Goal: Task Accomplishment & Management: Use online tool/utility

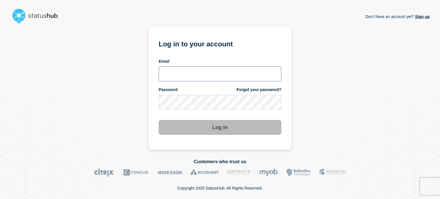
click at [173, 81] on input "email input" at bounding box center [220, 73] width 123 height 15
type input "[EMAIL_ADDRESS][DOMAIN_NAME]"
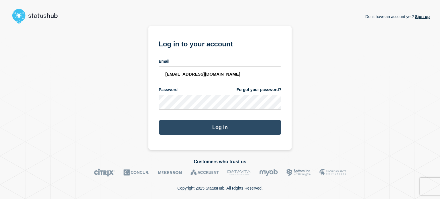
click at [177, 126] on button "Log in" at bounding box center [220, 127] width 123 height 15
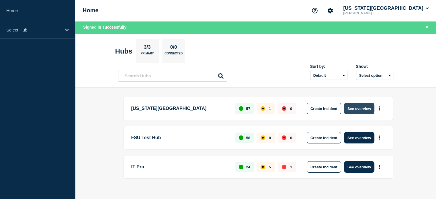
click at [351, 109] on button "See overview" at bounding box center [359, 108] width 30 height 11
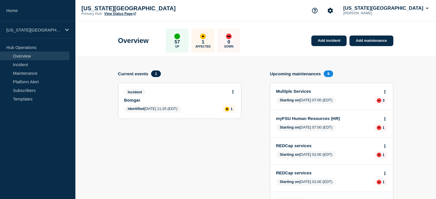
click at [233, 90] on body "Home Florida State University Hub Operations Overview Incident Maintenance Plat…" at bounding box center [218, 99] width 436 height 199
click at [207, 72] on div "Current events 1" at bounding box center [179, 73] width 123 height 7
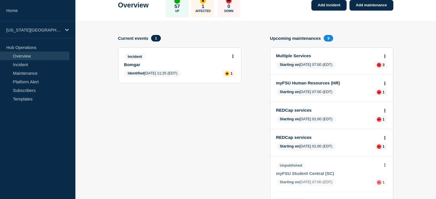
scroll to position [7, 0]
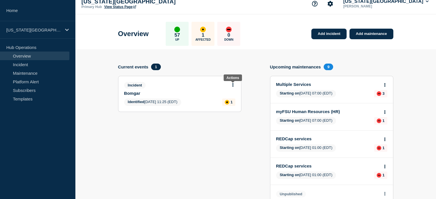
click at [232, 84] on icon at bounding box center [232, 85] width 1 height 4
click at [227, 106] on link "Update incident" at bounding box center [233, 106] width 28 height 5
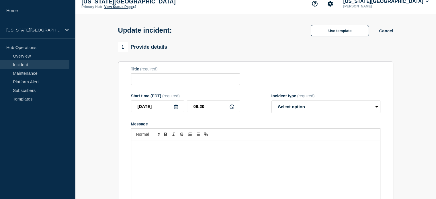
type input "Bomgar"
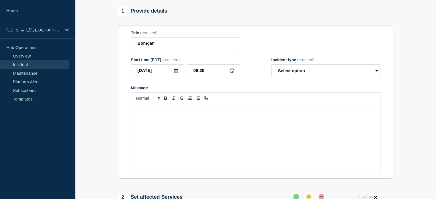
click at [149, 121] on div "Message" at bounding box center [255, 138] width 249 height 69
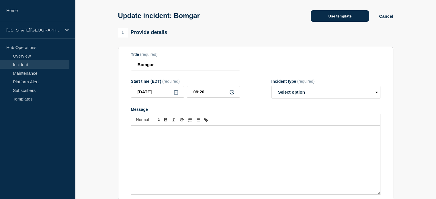
click at [328, 15] on button "Use template" at bounding box center [340, 15] width 58 height 11
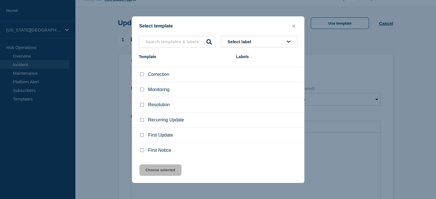
scroll to position [0, 0]
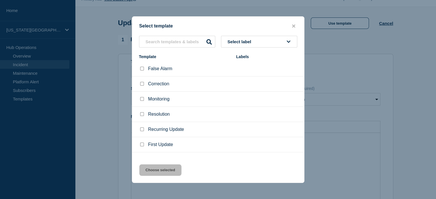
click at [142, 130] on input "Recurring Update checkbox" at bounding box center [142, 130] width 4 height 4
checkbox input "true"
click at [157, 169] on button "Choose selected" at bounding box center [160, 169] width 42 height 11
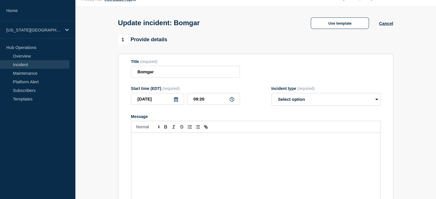
select select "identified"
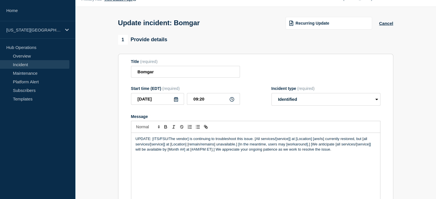
scroll to position [57, 0]
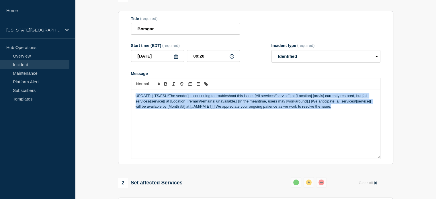
drag, startPoint x: 135, startPoint y: 98, endPoint x: 350, endPoint y: 116, distance: 215.7
click at [350, 116] on div "UPDATE: [ITS/FSU/The vendor] is continuing to troubleshoot this issue. [All ser…" at bounding box center [255, 124] width 249 height 69
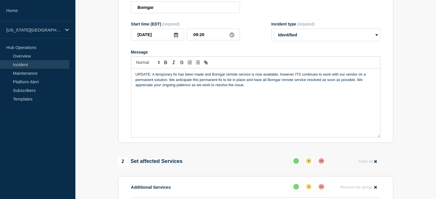
scroll to position [0, 0]
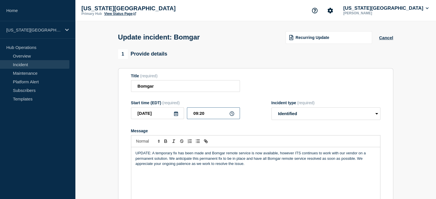
drag, startPoint x: 204, startPoint y: 114, endPoint x: 200, endPoint y: 124, distance: 10.3
click at [200, 124] on form "Title (required) Bomgar Start time (EDT) (required) 2025-10-10 09:20 Incident t…" at bounding box center [255, 145] width 249 height 143
type input "09:15"
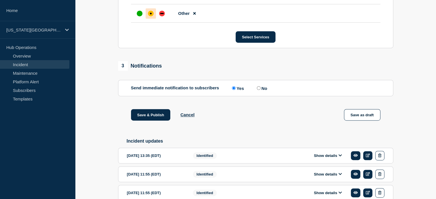
scroll to position [322, 0]
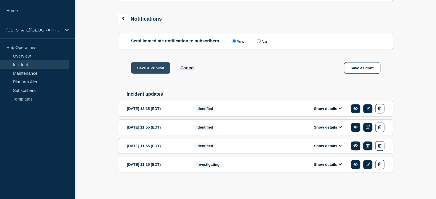
click at [149, 68] on button "Save & Publish" at bounding box center [151, 67] width 40 height 11
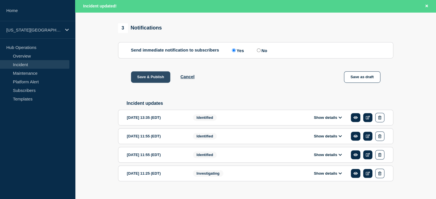
scroll to position [335, 0]
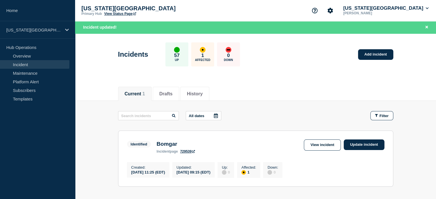
click at [117, 14] on link "View Status Page" at bounding box center [120, 14] width 32 height 4
click at [396, 9] on button "Florida State University" at bounding box center [386, 8] width 88 height 6
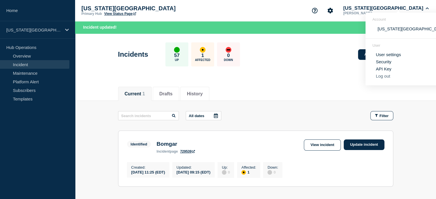
click at [385, 76] on button "Log out" at bounding box center [383, 76] width 14 height 5
